Goal: Check status: Check status

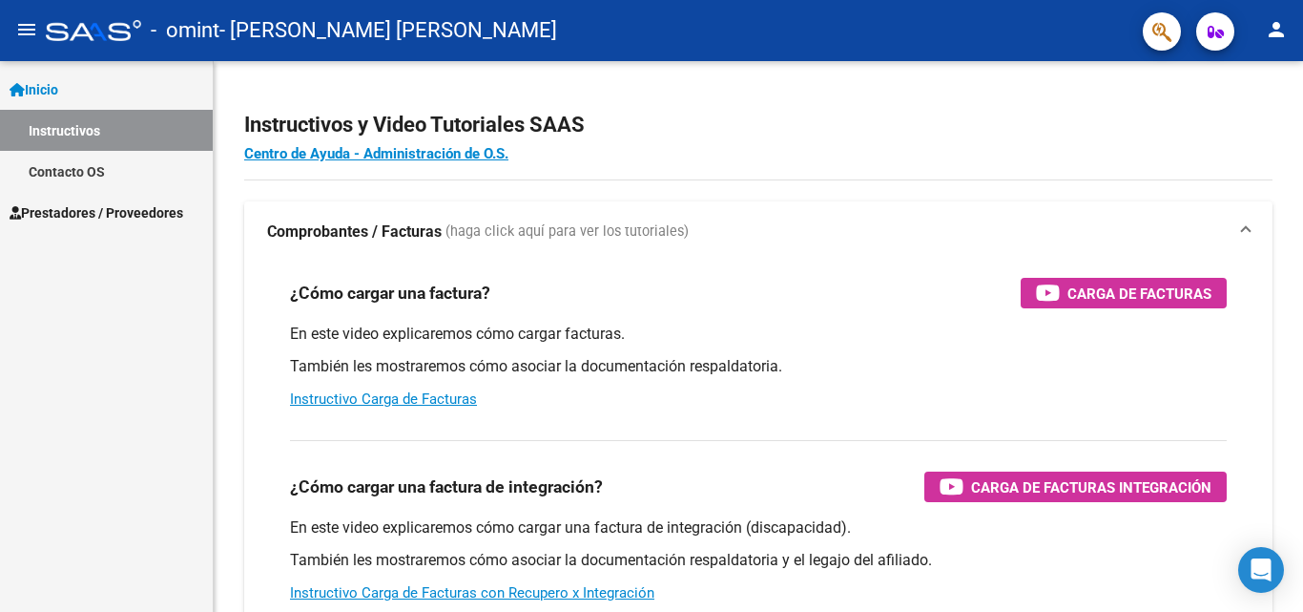
click at [61, 121] on link "Instructivos" at bounding box center [106, 130] width 213 height 41
click at [74, 211] on span "Prestadores / Proveedores" at bounding box center [97, 212] width 174 height 21
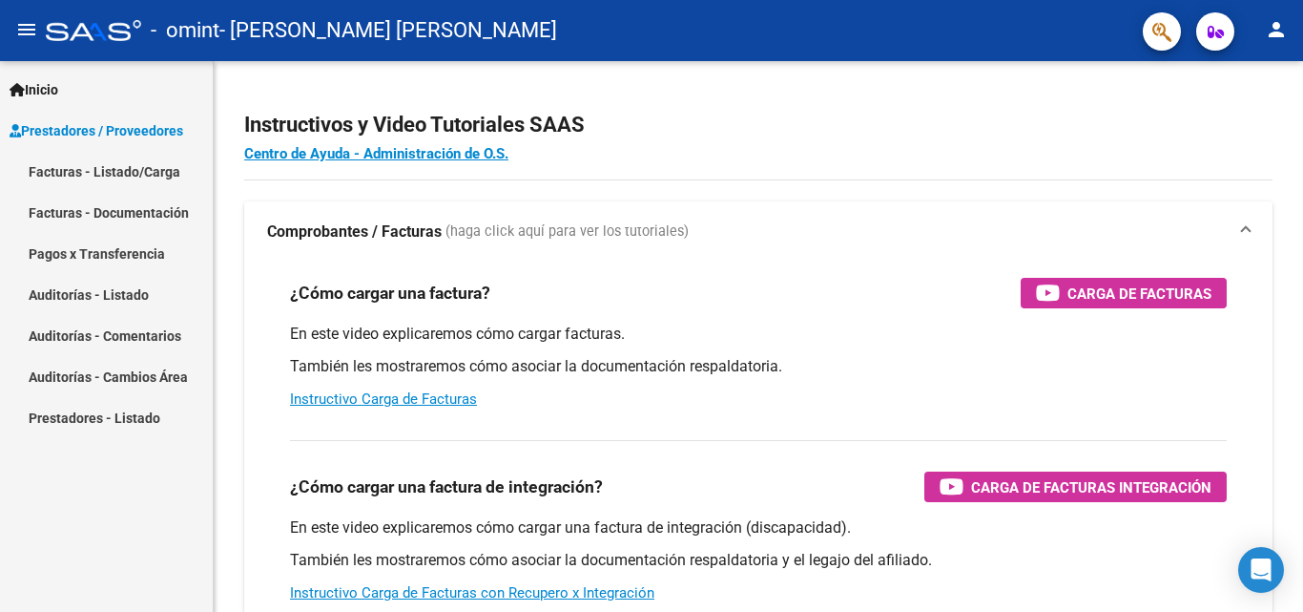
click at [69, 175] on link "Facturas - Listado/Carga" at bounding box center [106, 171] width 213 height 41
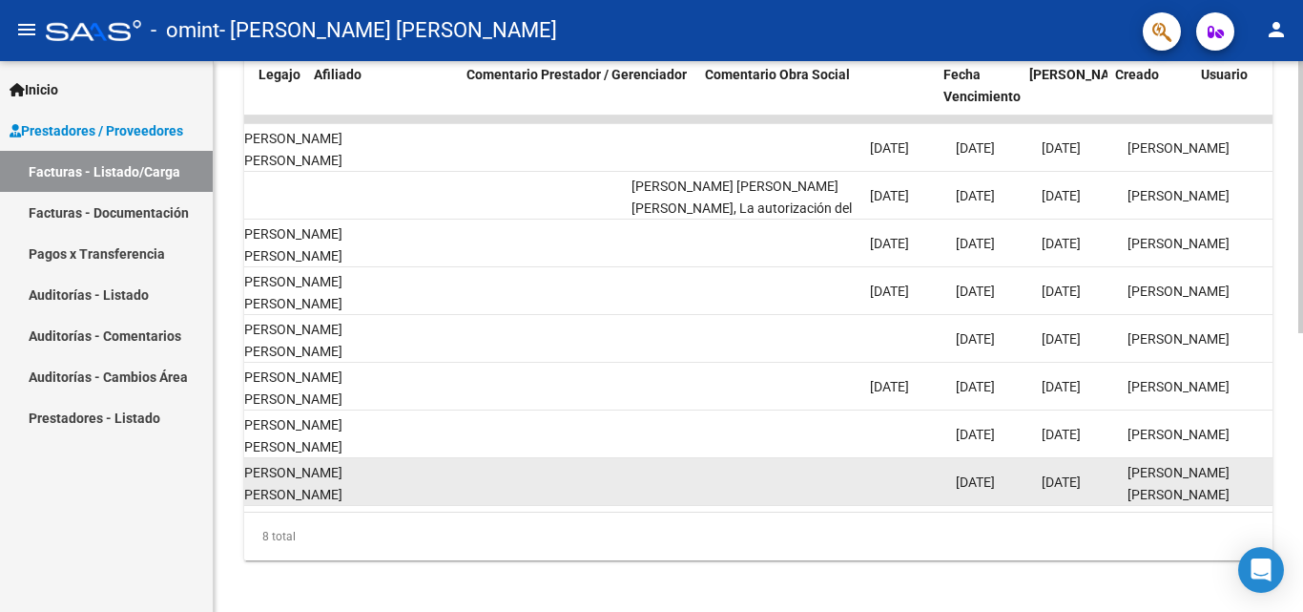
scroll to position [0, 2539]
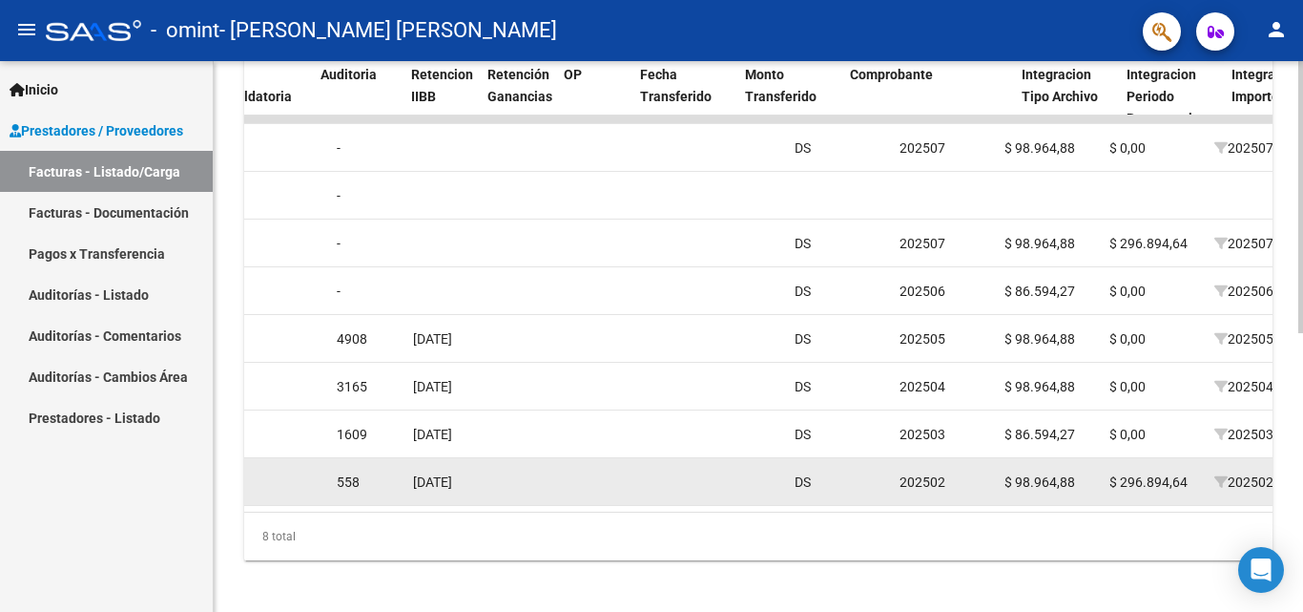
drag, startPoint x: 328, startPoint y: 494, endPoint x: 674, endPoint y: 481, distance: 345.6
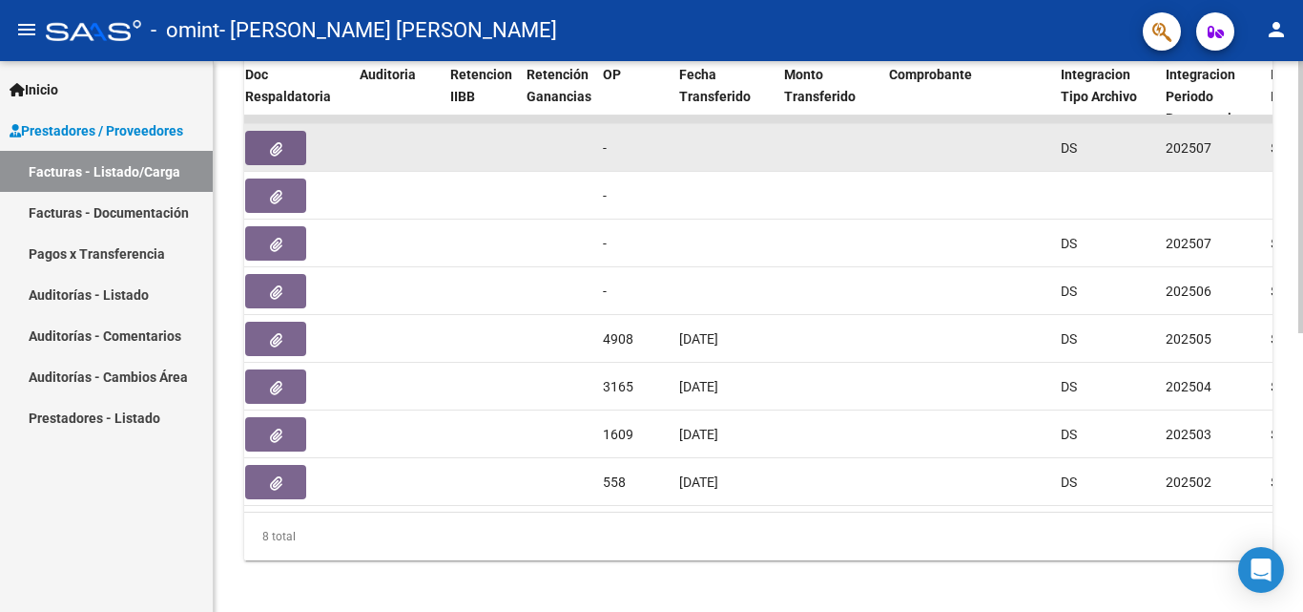
drag, startPoint x: 674, startPoint y: 481, endPoint x: 548, endPoint y: 163, distance: 341.8
click at [548, 163] on div "18161 Integración [PERSON_NAME] [PERSON_NAME] 27258643513 Factura C: 2 - 125 $ …" at bounding box center [1005, 148] width 4022 height 48
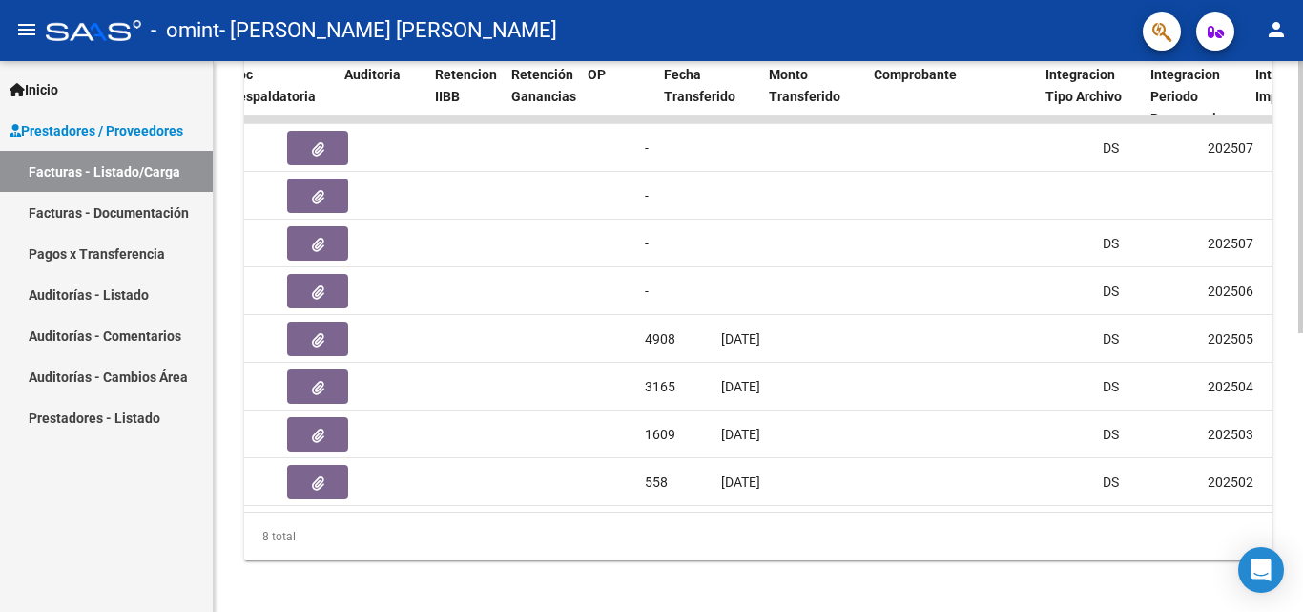
scroll to position [0, 1265]
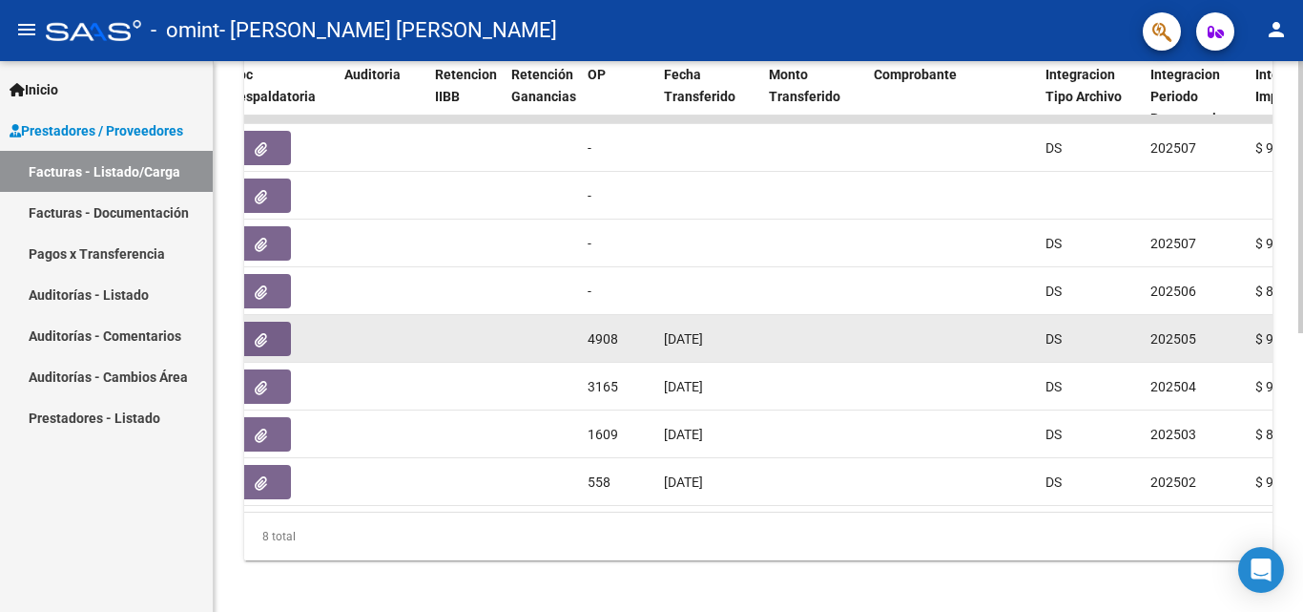
click at [703, 344] on span "[DATE]" at bounding box center [683, 338] width 39 height 15
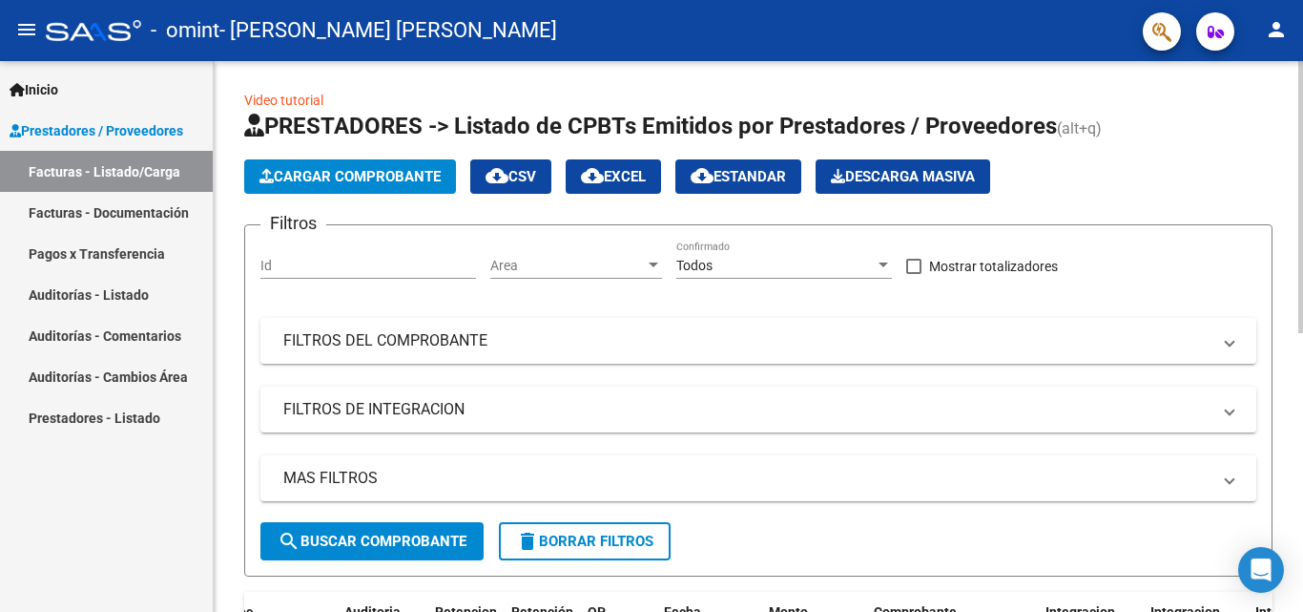
scroll to position [0, 0]
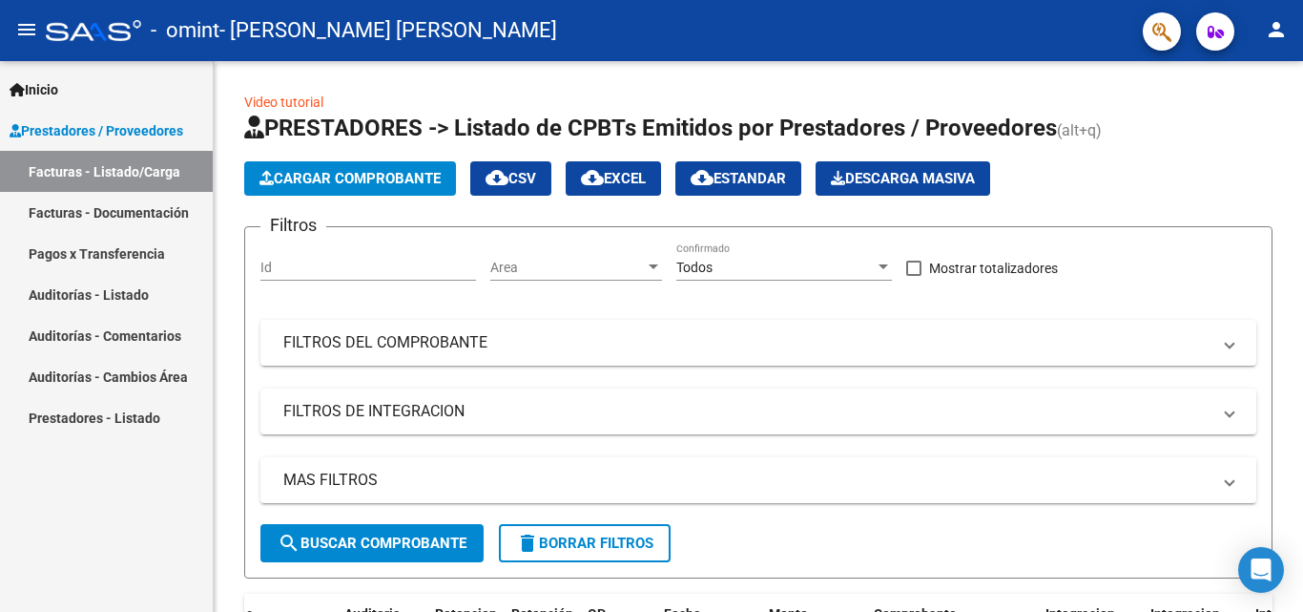
click at [78, 256] on link "Pagos x Transferencia" at bounding box center [106, 253] width 213 height 41
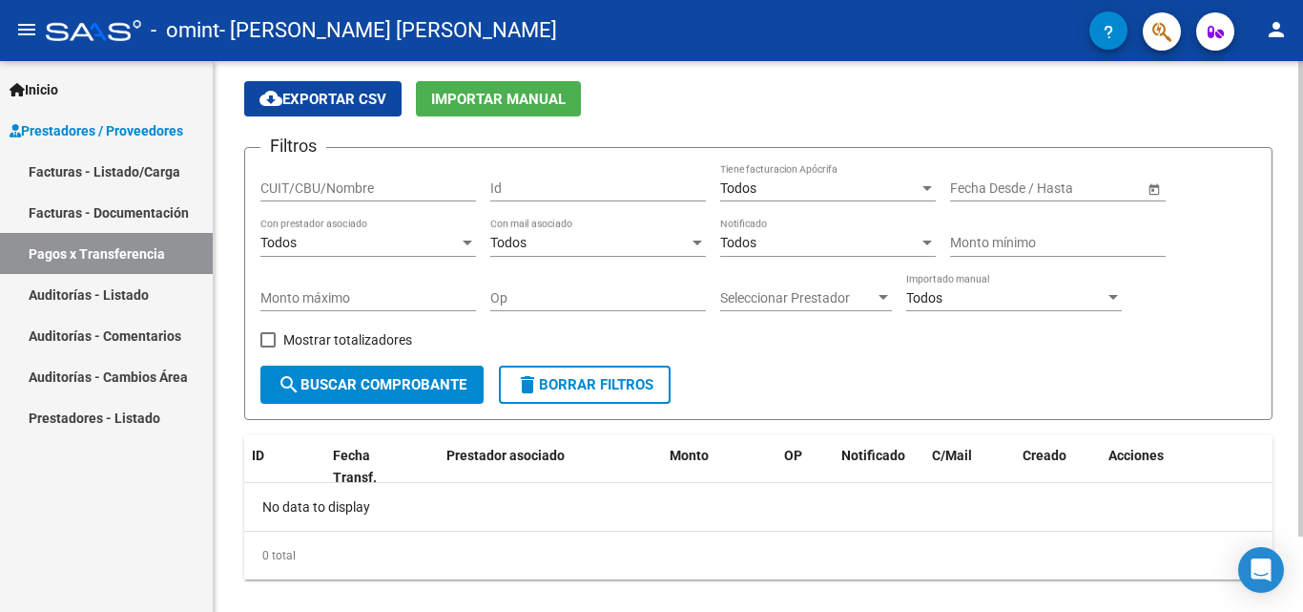
scroll to position [88, 0]
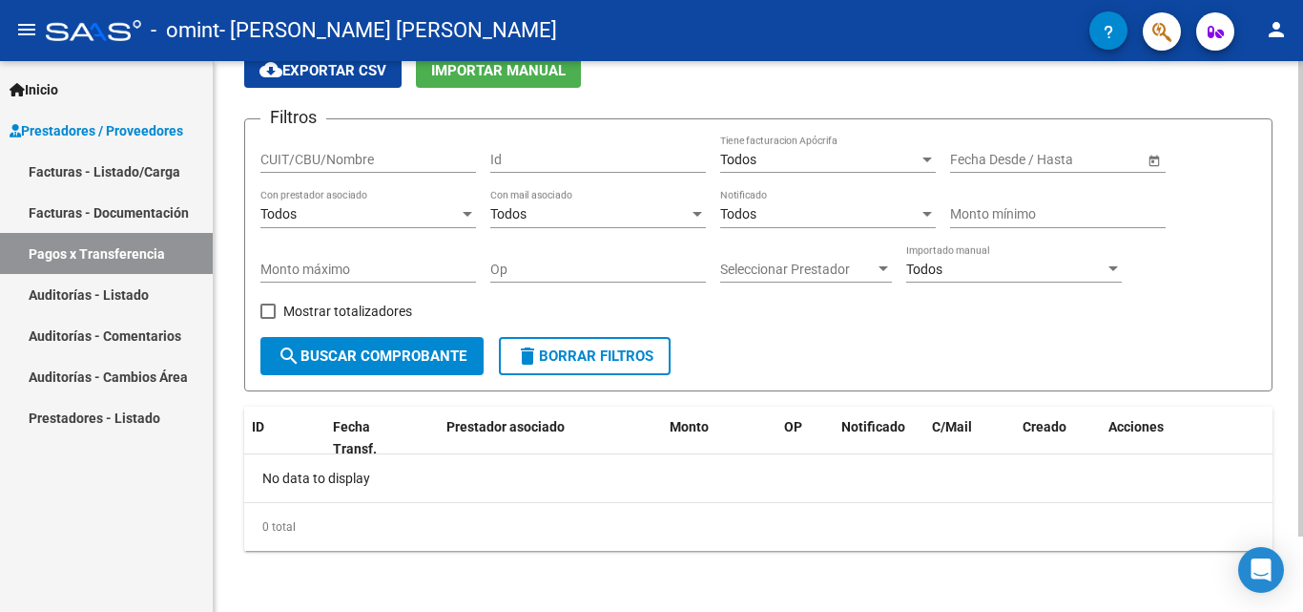
click at [356, 365] on button "search Buscar Comprobante" at bounding box center [371, 356] width 223 height 38
